Goal: Task Accomplishment & Management: Manage account settings

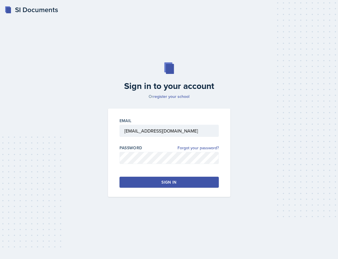
click at [164, 181] on div "Sign in" at bounding box center [168, 182] width 15 height 6
click at [141, 184] on button "Sign in" at bounding box center [168, 182] width 99 height 11
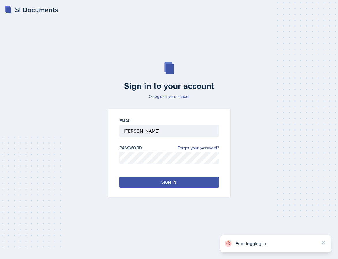
click at [178, 139] on div at bounding box center [168, 140] width 99 height 6
click at [169, 132] on input "[PERSON_NAME]" at bounding box center [168, 131] width 99 height 12
type input "[EMAIL_ADDRESS][DOMAIN_NAME]"
click at [173, 183] on div "Sign in" at bounding box center [168, 182] width 15 height 6
click at [198, 149] on link "Forgot your password?" at bounding box center [197, 148] width 41 height 6
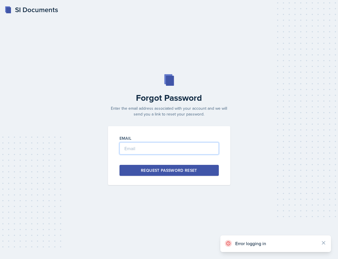
click at [162, 151] on input "email" at bounding box center [168, 148] width 99 height 12
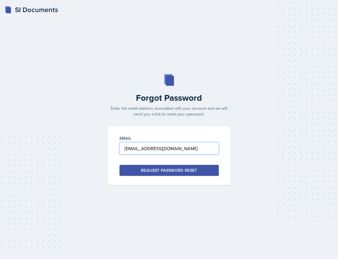
type input "[EMAIL_ADDRESS][DOMAIN_NAME]"
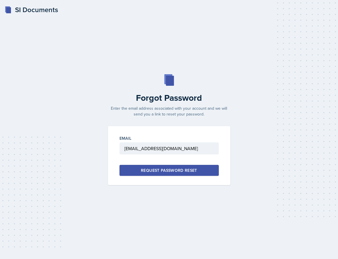
click at [168, 168] on div "Request Password Reset" at bounding box center [169, 170] width 56 height 6
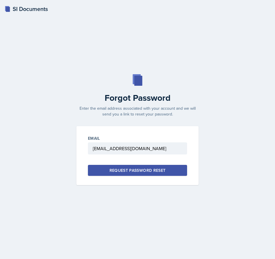
click at [137, 169] on div "Request Password Reset" at bounding box center [138, 170] width 56 height 6
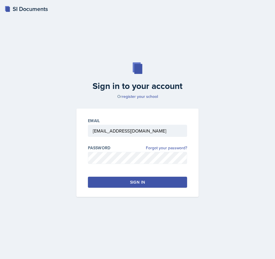
click at [126, 168] on div at bounding box center [137, 167] width 99 height 6
click at [126, 180] on button "Sign in" at bounding box center [137, 182] width 99 height 11
